Goal: Check status

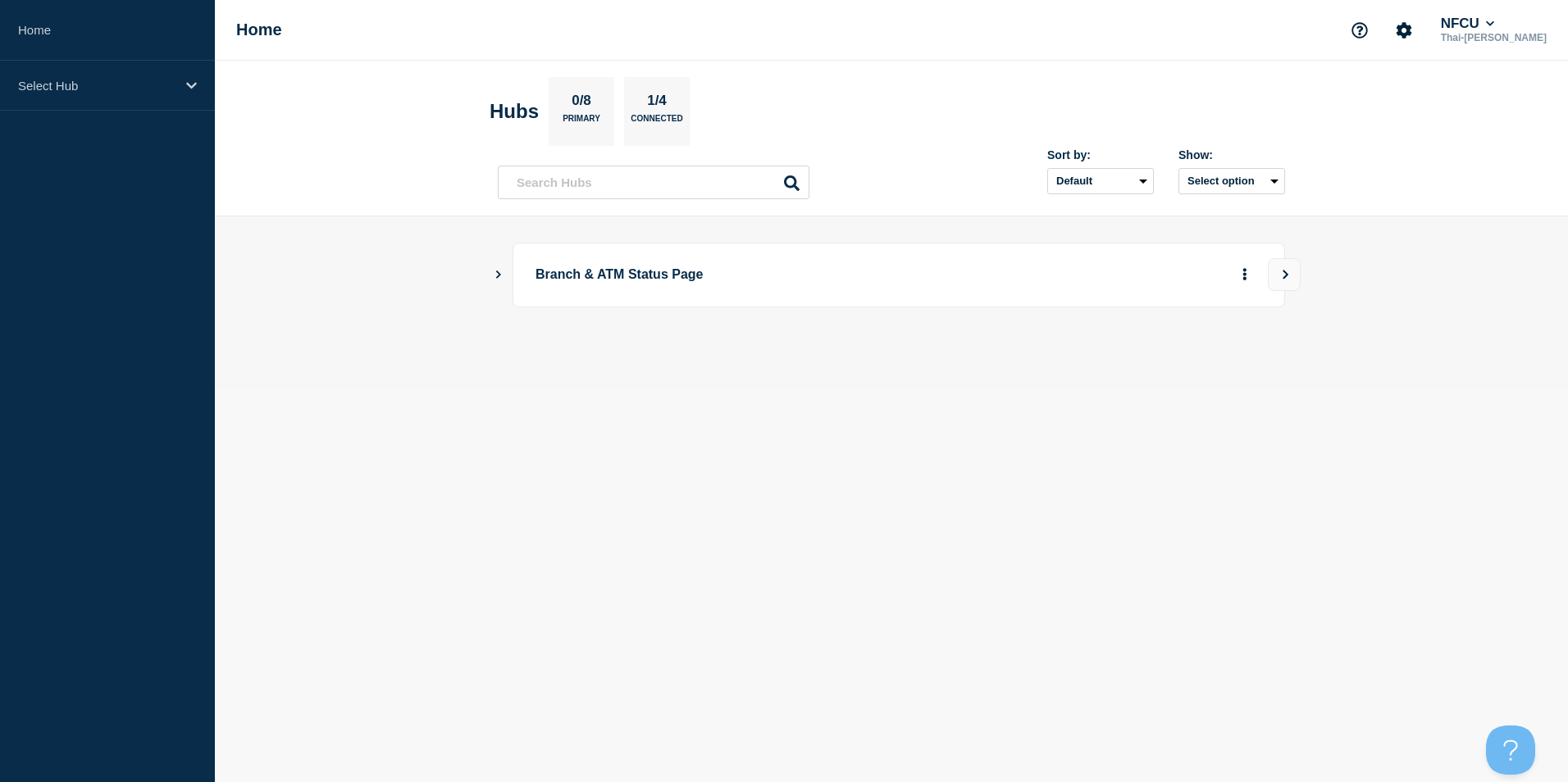
click at [391, 430] on body "Home Select Hub Home NFCU Thai-[PERSON_NAME] Hubs 0/8 Primary 1/4 Connected Sor…" at bounding box center [784, 391] width 1568 height 782
